Goal: Download file/media

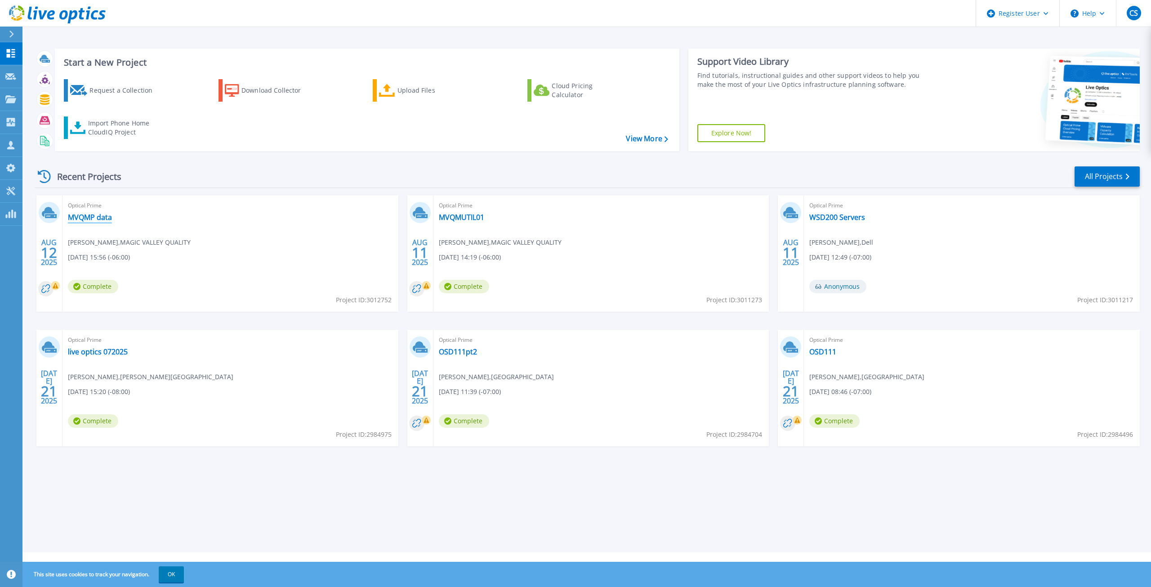
click at [96, 215] on link "MVQMP data" at bounding box center [90, 217] width 44 height 9
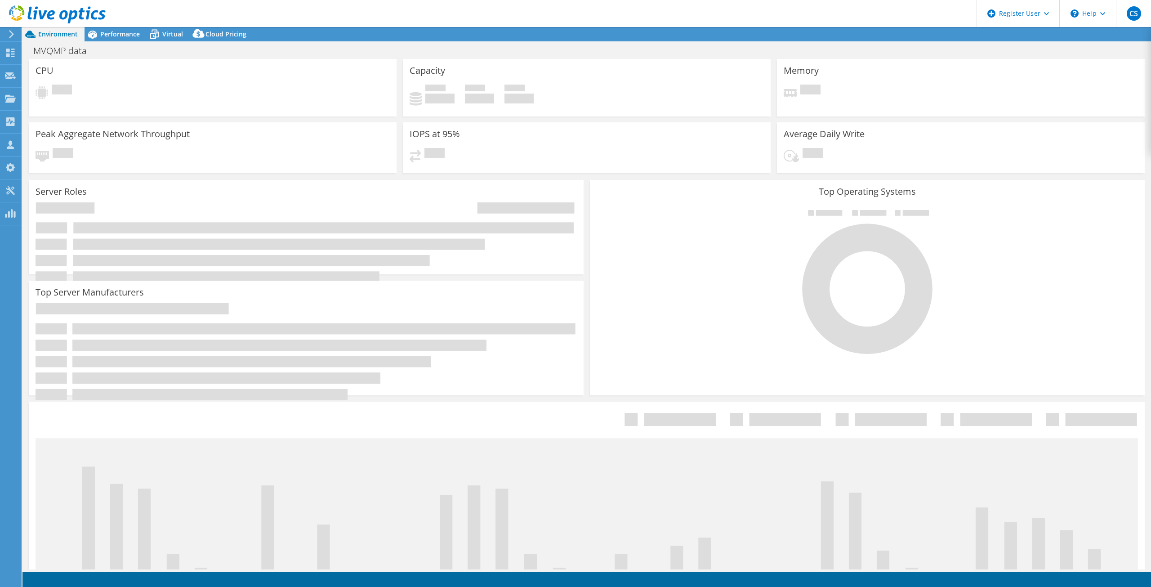
select select "USD"
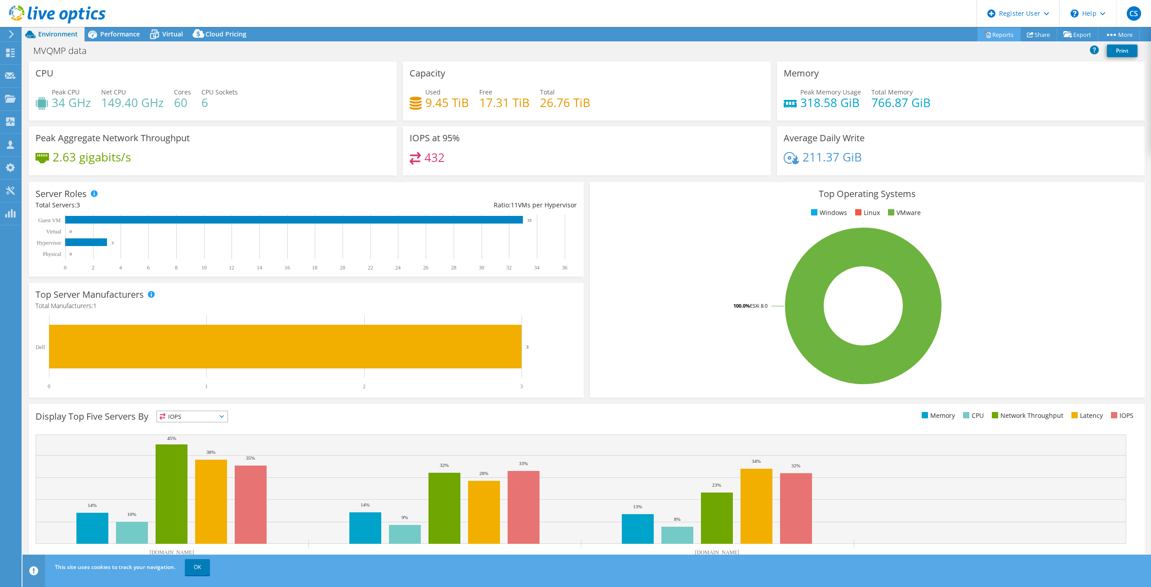
click at [1004, 33] on link "Reports" at bounding box center [998, 34] width 43 height 14
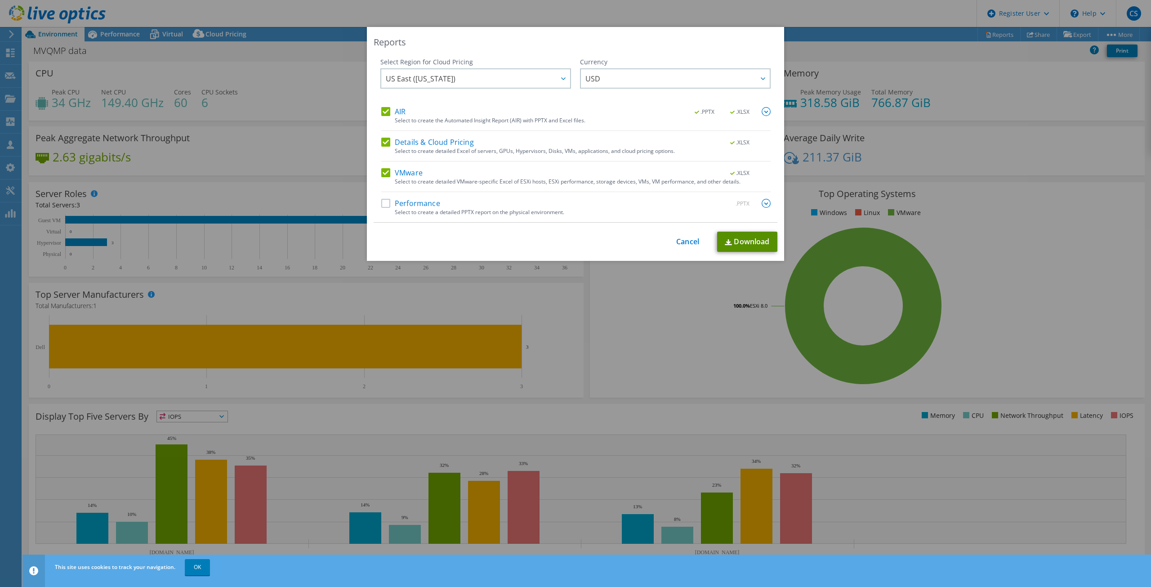
click at [755, 249] on link "Download" at bounding box center [747, 242] width 60 height 20
